Goal: Information Seeking & Learning: Learn about a topic

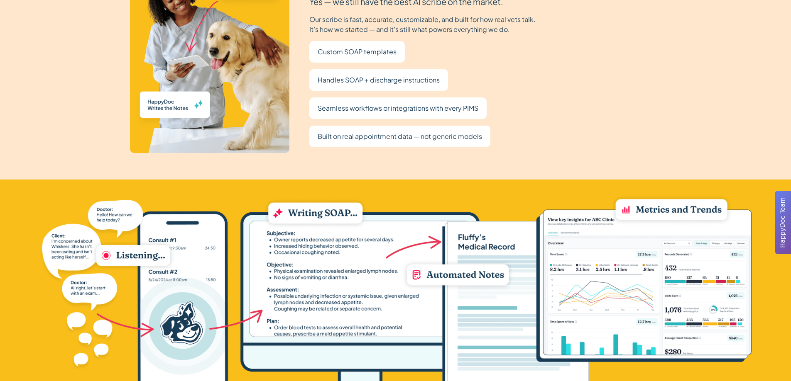
scroll to position [1577, 0]
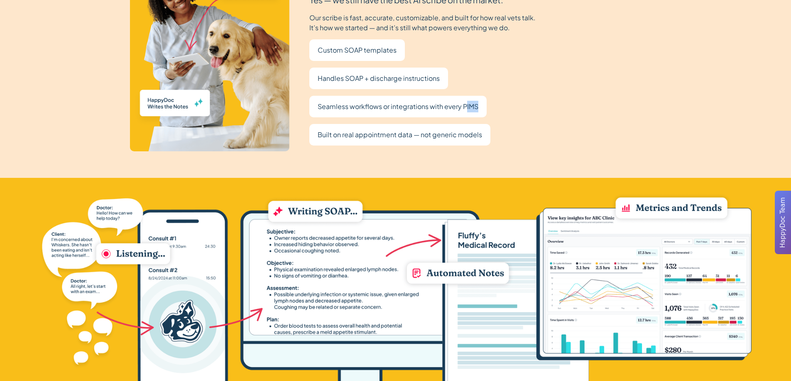
drag, startPoint x: 466, startPoint y: 104, endPoint x: 482, endPoint y: 105, distance: 16.2
click at [482, 105] on div "Seamless workflows or integrations with every PIMS" at bounding box center [397, 107] width 177 height 22
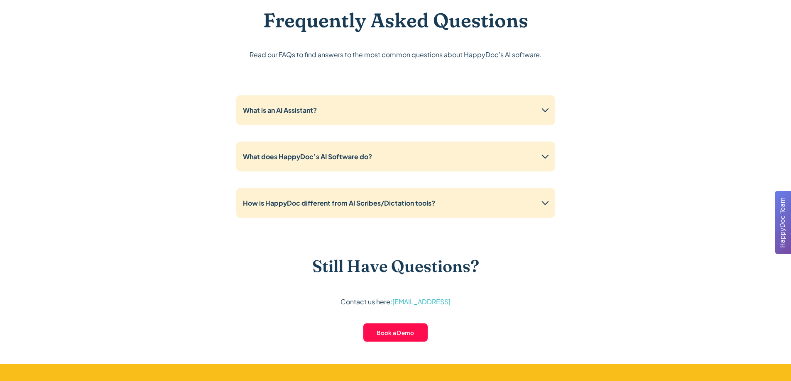
scroll to position [2034, 0]
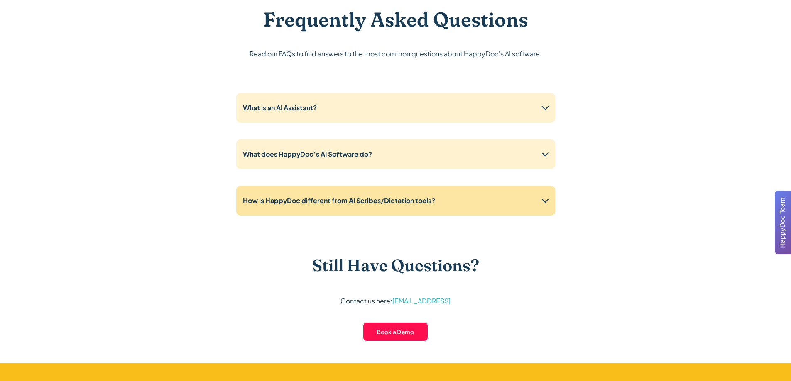
click at [301, 208] on div "How is HappyDoc different from AI Scribes/Dictation tools?" at bounding box center [395, 201] width 319 height 30
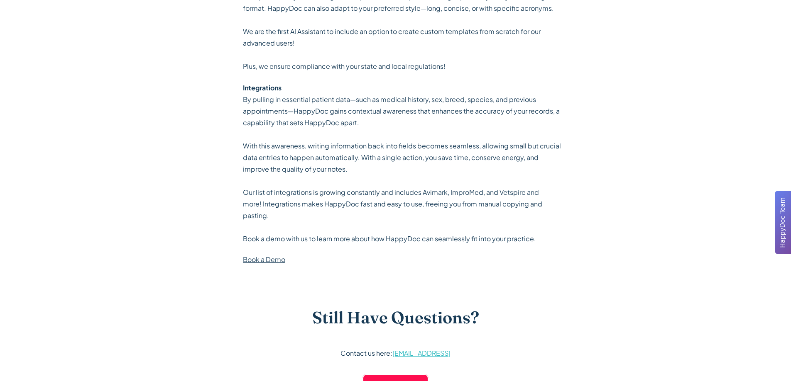
scroll to position [2325, 0]
drag, startPoint x: 251, startPoint y: 97, endPoint x: 440, endPoint y: 98, distance: 189.3
click at [440, 98] on p "By pulling in essential patient data—such as medical history, sex, breed, speci…" at bounding box center [402, 168] width 319 height 151
click at [439, 98] on p "By pulling in essential patient data—such as medical history, sex, breed, speci…" at bounding box center [402, 168] width 319 height 151
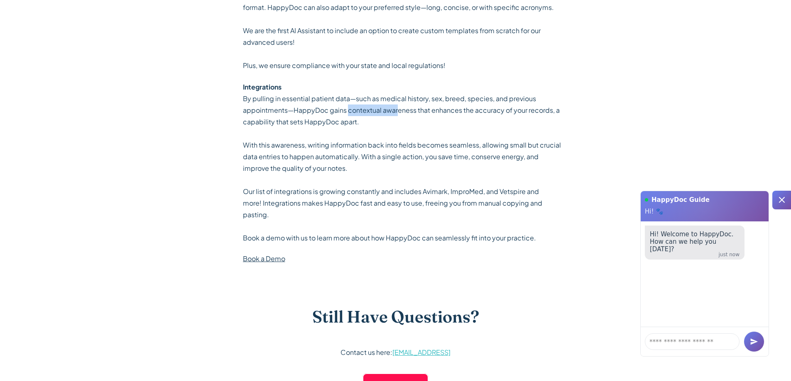
drag, startPoint x: 348, startPoint y: 107, endPoint x: 397, endPoint y: 111, distance: 49.5
click at [397, 111] on p "By pulling in essential patient data—such as medical history, sex, breed, speci…" at bounding box center [402, 168] width 319 height 151
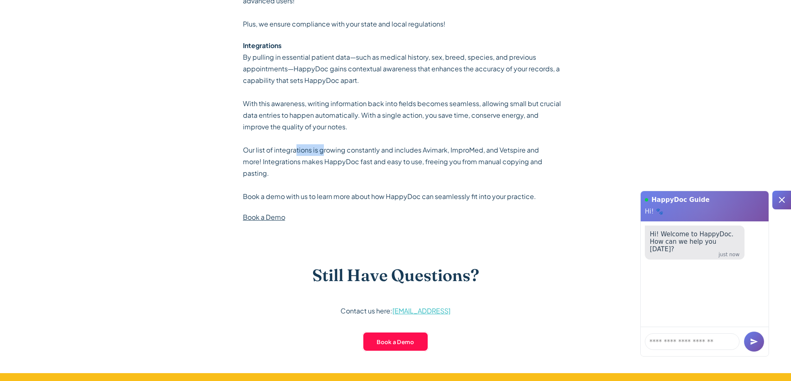
drag, startPoint x: 295, startPoint y: 152, endPoint x: 328, endPoint y: 152, distance: 32.4
click at [325, 152] on p "By pulling in essential patient data—such as medical history, sex, breed, speci…" at bounding box center [402, 126] width 319 height 151
click at [328, 152] on p "By pulling in essential patient data—such as medical history, sex, breed, speci…" at bounding box center [402, 126] width 319 height 151
drag, startPoint x: 360, startPoint y: 151, endPoint x: 441, endPoint y: 151, distance: 80.5
click at [438, 151] on p "By pulling in essential patient data—such as medical history, sex, breed, speci…" at bounding box center [402, 126] width 319 height 151
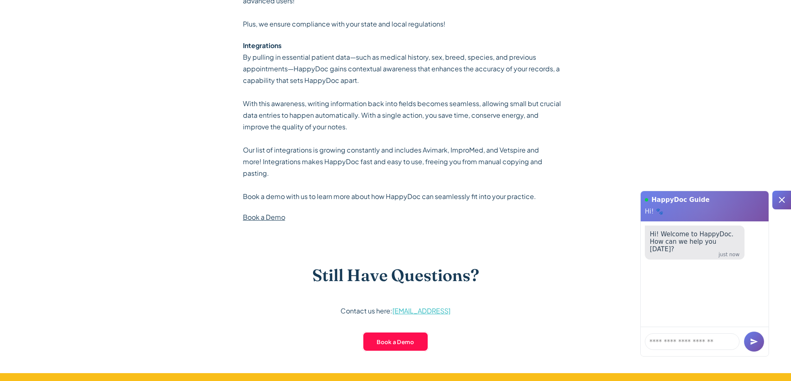
click at [441, 151] on p "By pulling in essential patient data—such as medical history, sex, breed, speci…" at bounding box center [402, 126] width 319 height 151
drag, startPoint x: 450, startPoint y: 151, endPoint x: 492, endPoint y: 152, distance: 42.3
click at [488, 152] on p "By pulling in essential patient data—such as medical history, sex, breed, speci…" at bounding box center [402, 126] width 319 height 151
click at [492, 152] on p "By pulling in essential patient data—such as medical history, sex, breed, speci…" at bounding box center [402, 126] width 319 height 151
drag, startPoint x: 270, startPoint y: 166, endPoint x: 328, endPoint y: 164, distance: 57.7
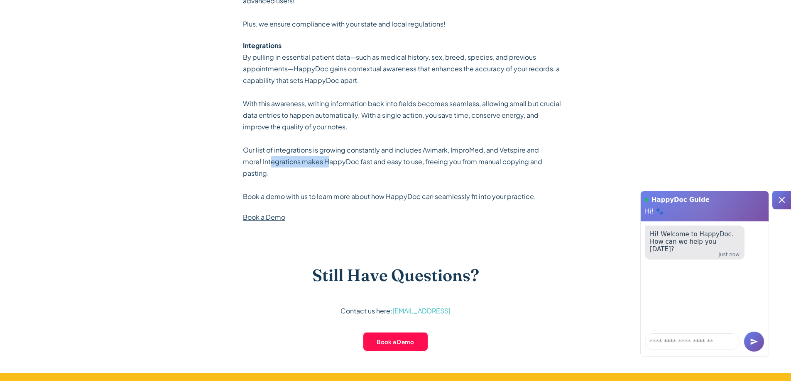
click at [328, 164] on p "By pulling in essential patient data—such as medical history, sex, breed, speci…" at bounding box center [402, 126] width 319 height 151
click at [332, 164] on p "By pulling in essential patient data—such as medical history, sex, breed, speci…" at bounding box center [402, 126] width 319 height 151
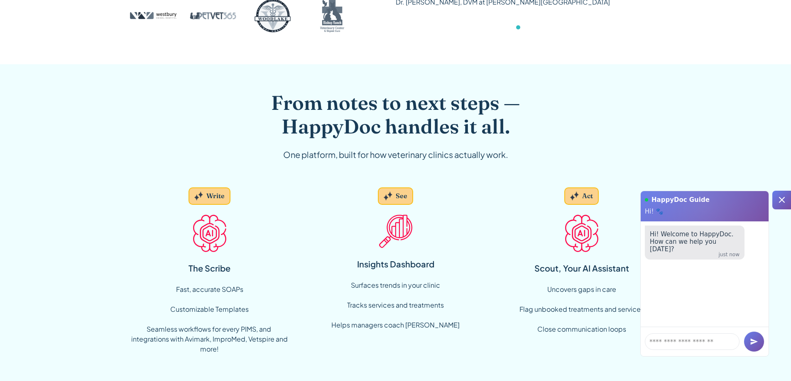
scroll to position [457, 0]
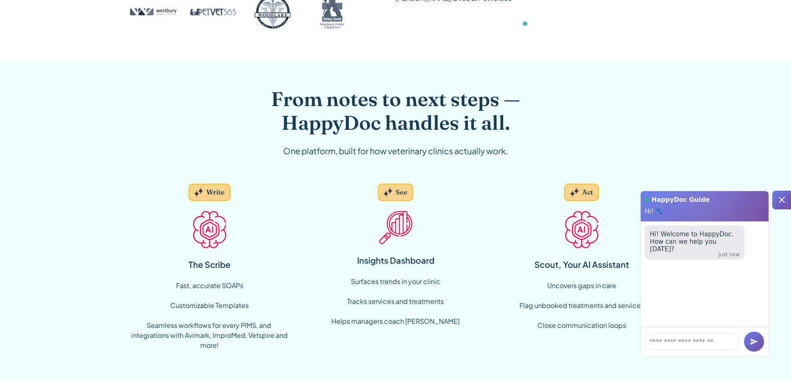
click at [218, 197] on div "Write" at bounding box center [215, 192] width 18 height 9
click at [215, 189] on div "Write" at bounding box center [215, 192] width 18 height 9
click at [209, 221] on img at bounding box center [209, 229] width 33 height 37
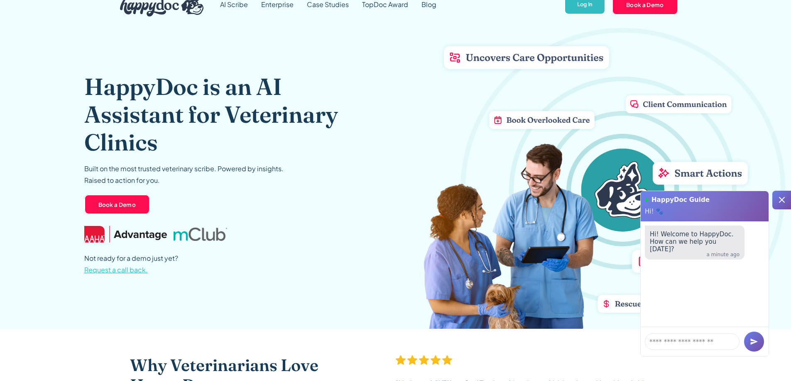
scroll to position [0, 0]
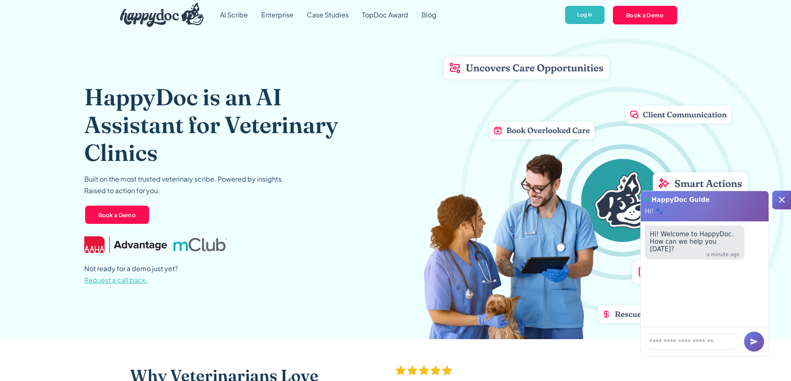
click at [781, 200] on icon at bounding box center [782, 200] width 6 height 6
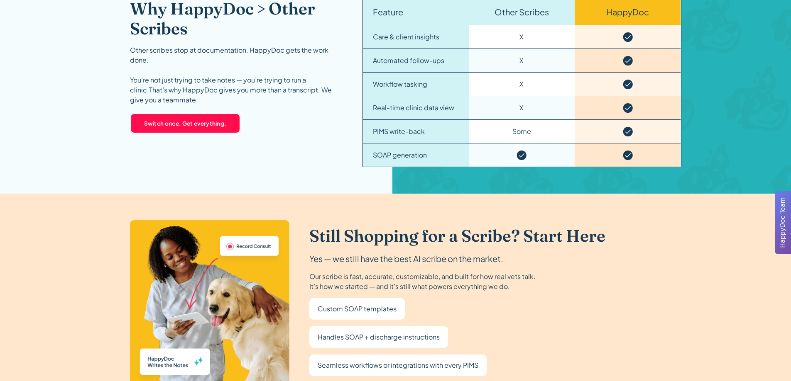
scroll to position [1204, 0]
